Goal: Task Accomplishment & Management: Use online tool/utility

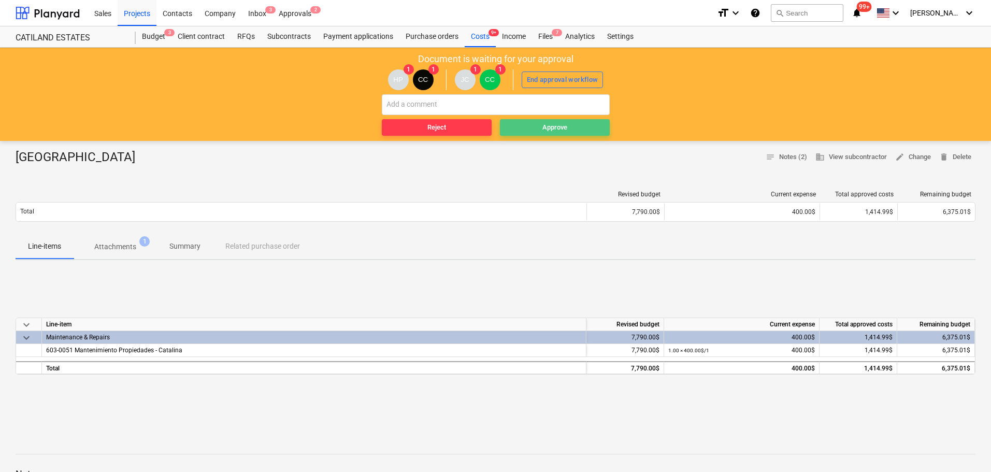
click at [533, 134] on button "Approve" at bounding box center [555, 127] width 110 height 17
click at [534, 130] on span "Approve" at bounding box center [555, 128] width 102 height 12
